Goal: Task Accomplishment & Management: Complete application form

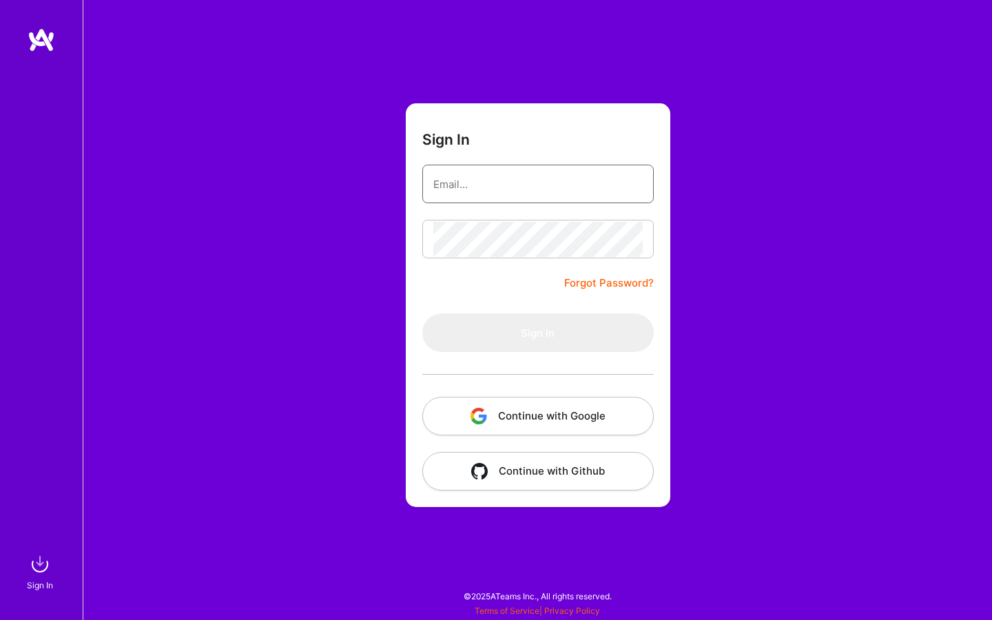
type input "[EMAIL_ADDRESS][DOMAIN_NAME]"
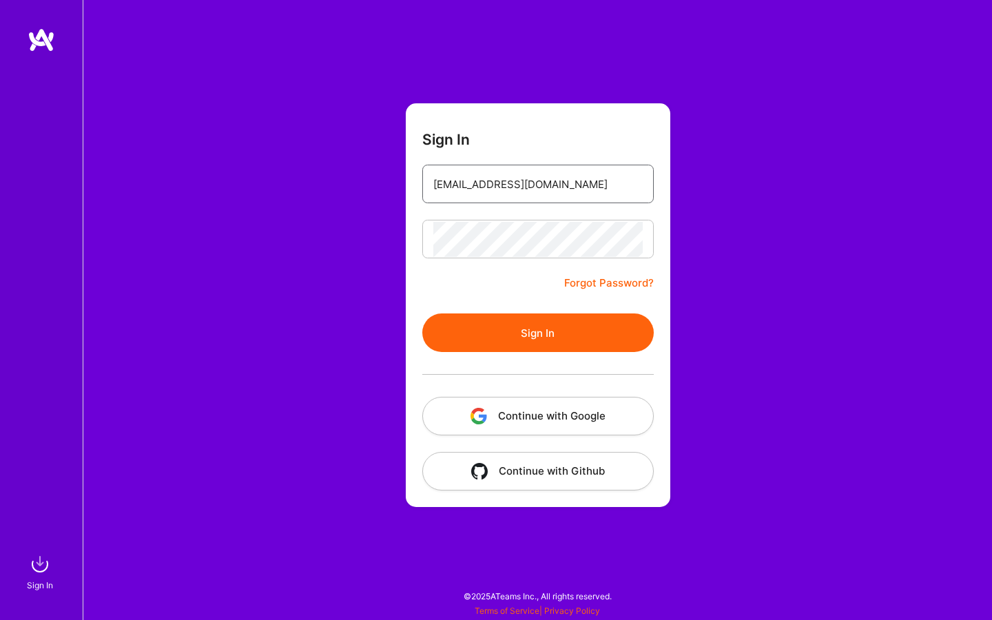
click at [571, 185] on input "[EMAIL_ADDRESS][DOMAIN_NAME]" at bounding box center [538, 184] width 210 height 35
click at [516, 334] on button "Sign In" at bounding box center [538, 333] width 232 height 39
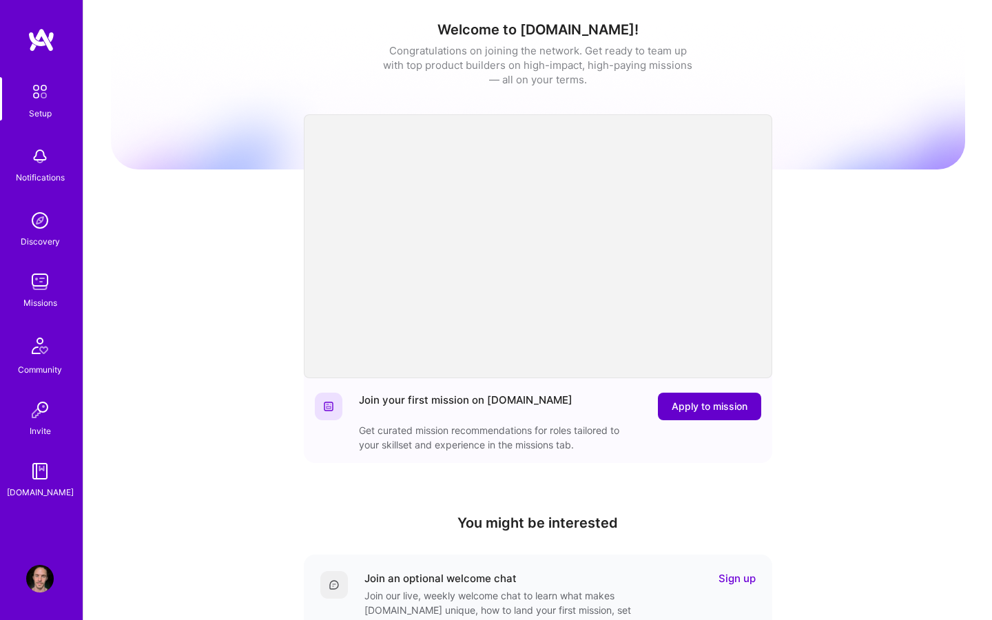
click at [708, 408] on span "Apply to mission" at bounding box center [710, 407] width 76 height 14
